Goal: Task Accomplishment & Management: Manage account settings

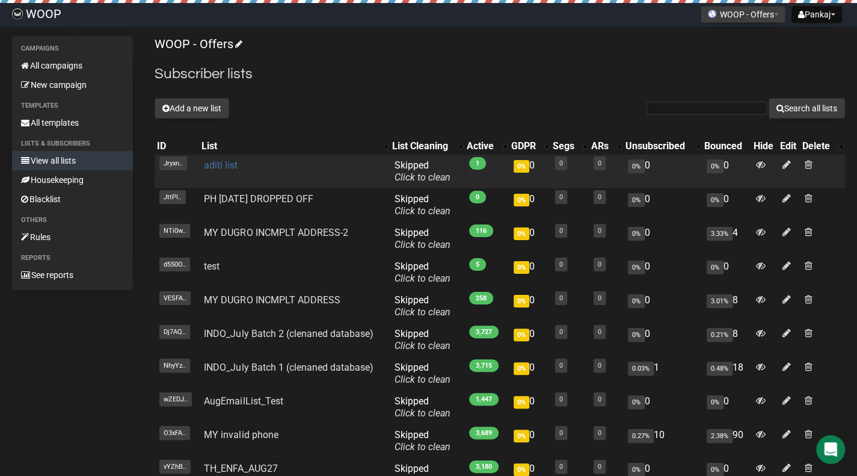
click at [224, 165] on link "aditi list" at bounding box center [221, 164] width 34 height 11
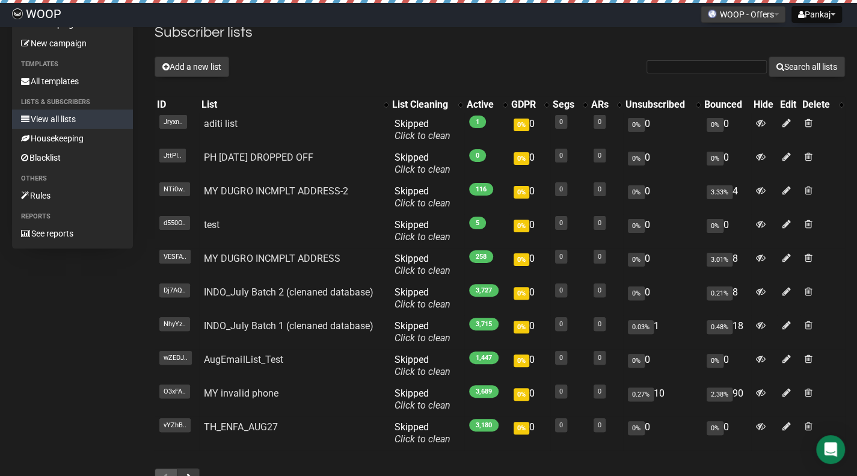
scroll to position [60, 0]
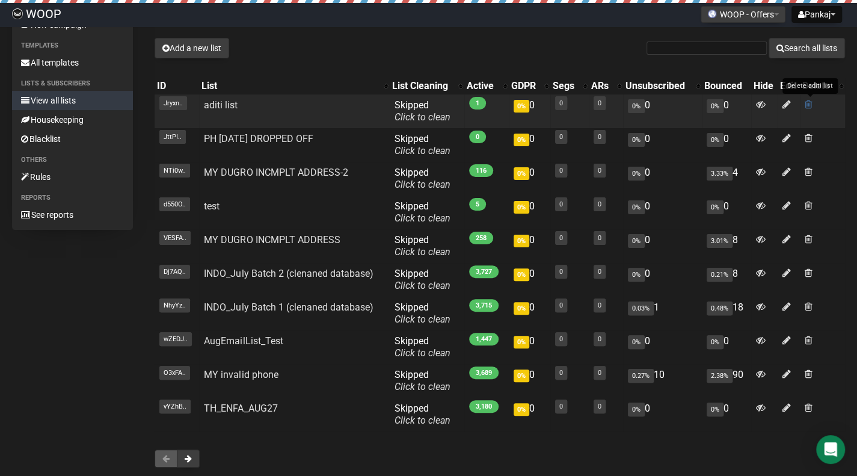
click at [807, 103] on span at bounding box center [809, 104] width 8 height 10
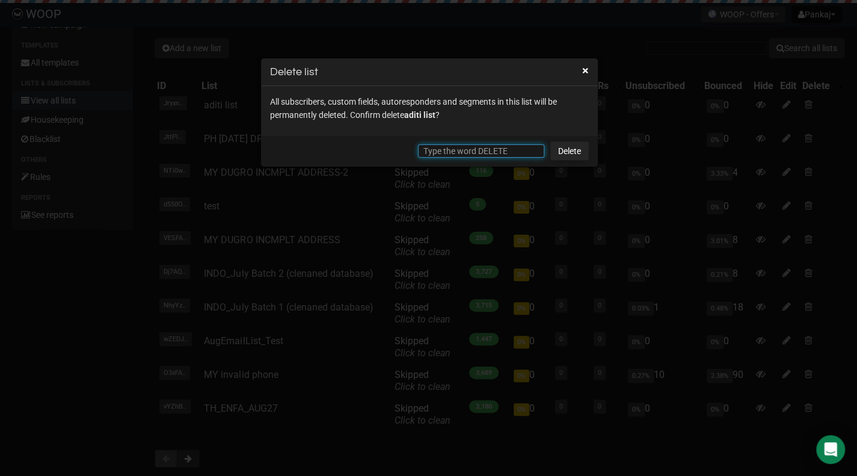
click at [507, 153] on input "text" at bounding box center [481, 150] width 126 height 13
type input "DELETE"
click at [573, 146] on link "Delete" at bounding box center [569, 150] width 39 height 19
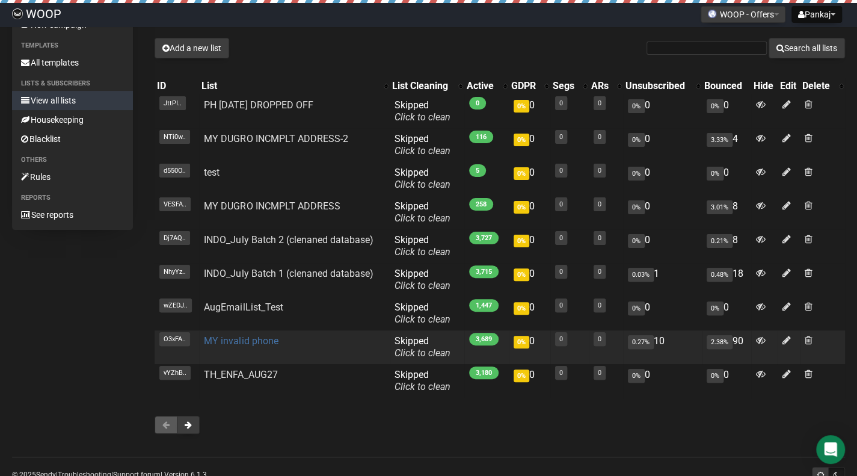
click at [248, 339] on link "MY invalid phone" at bounding box center [241, 340] width 74 height 11
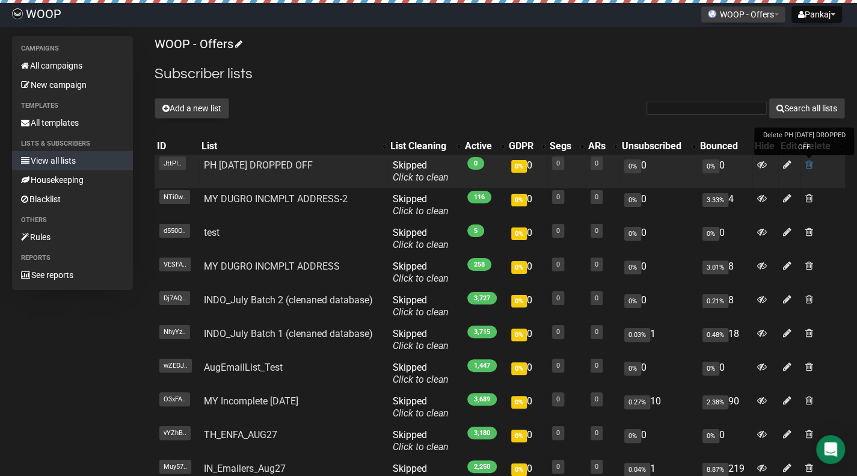
click at [806, 164] on span at bounding box center [810, 164] width 8 height 10
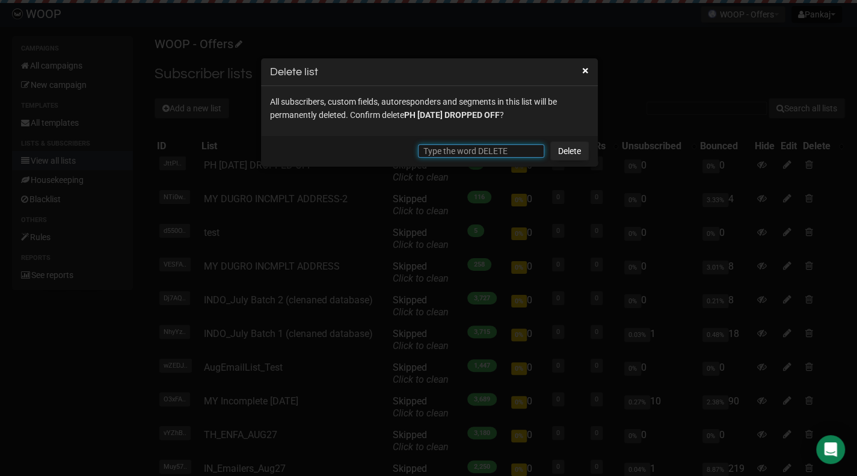
click at [531, 155] on input "text" at bounding box center [481, 150] width 126 height 13
type input "DELETE"
click at [552, 155] on link "Delete" at bounding box center [569, 150] width 39 height 19
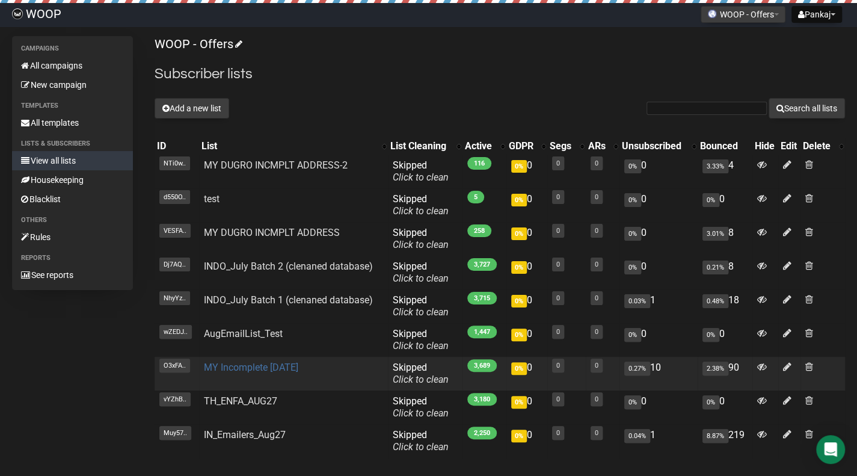
click at [235, 368] on link "MY Incomplete Sept 25" at bounding box center [251, 367] width 94 height 11
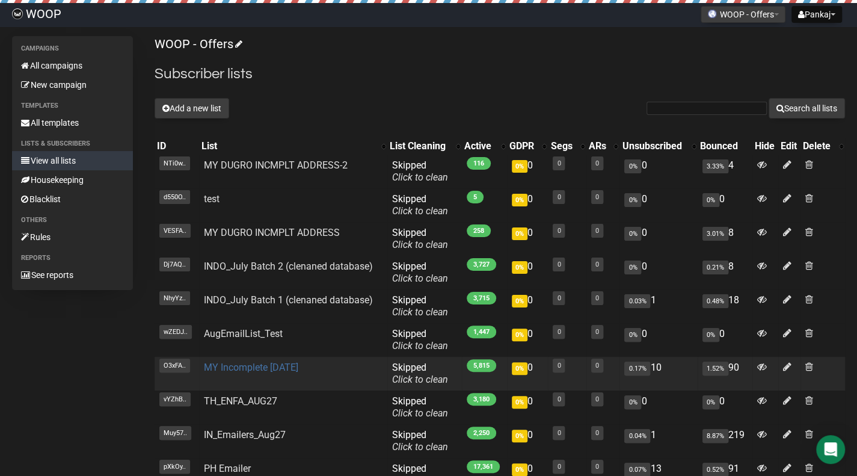
click at [244, 371] on link "MY Incomplete Sept 25" at bounding box center [251, 367] width 94 height 11
